Goal: Check status: Check status

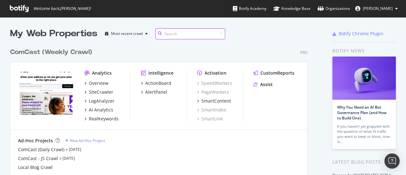
scroll to position [170, 396]
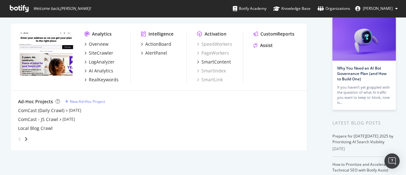
scroll to position [13, 0]
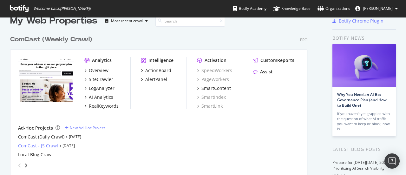
click at [50, 144] on div "ComCast - JS Crawl" at bounding box center [38, 145] width 40 height 6
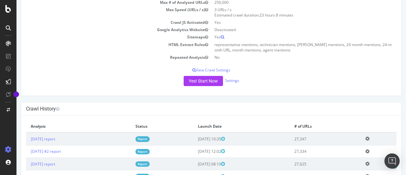
scroll to position [86, 0]
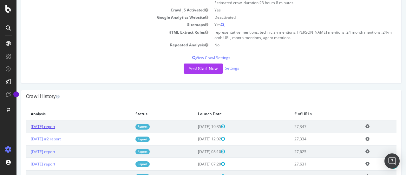
click at [55, 129] on link "[DATE] report" at bounding box center [43, 126] width 24 height 5
